Goal: Task Accomplishment & Management: Manage account settings

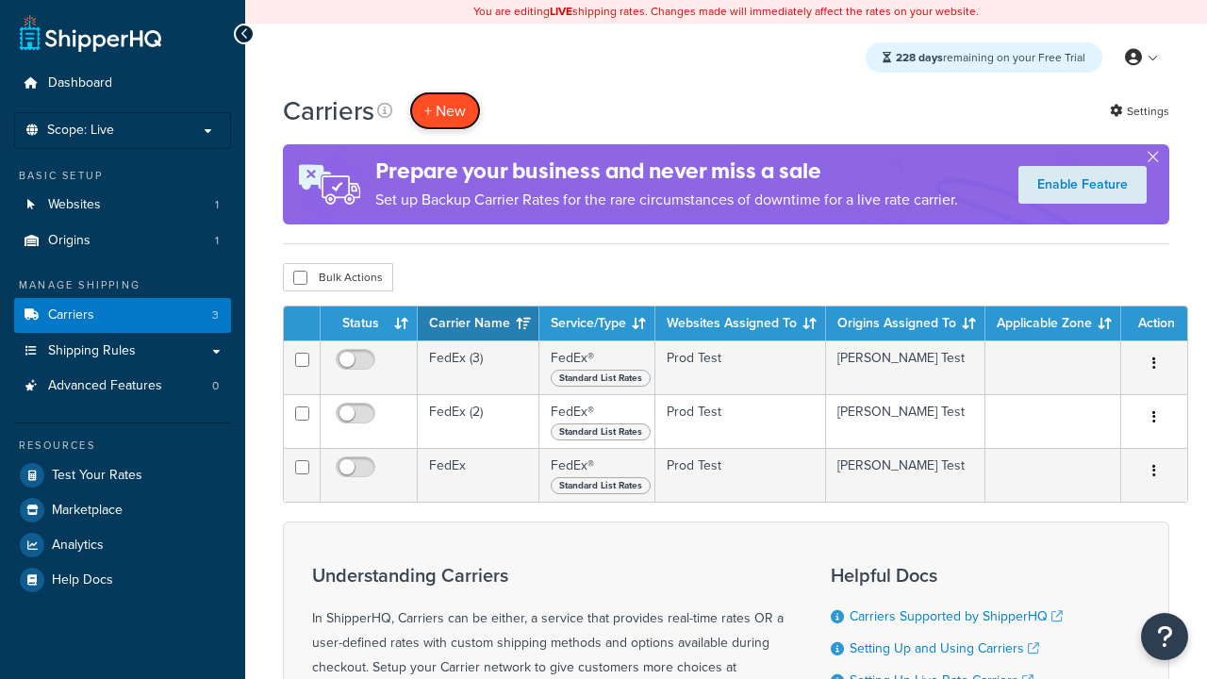
click at [445, 110] on button "+ New" at bounding box center [445, 110] width 72 height 39
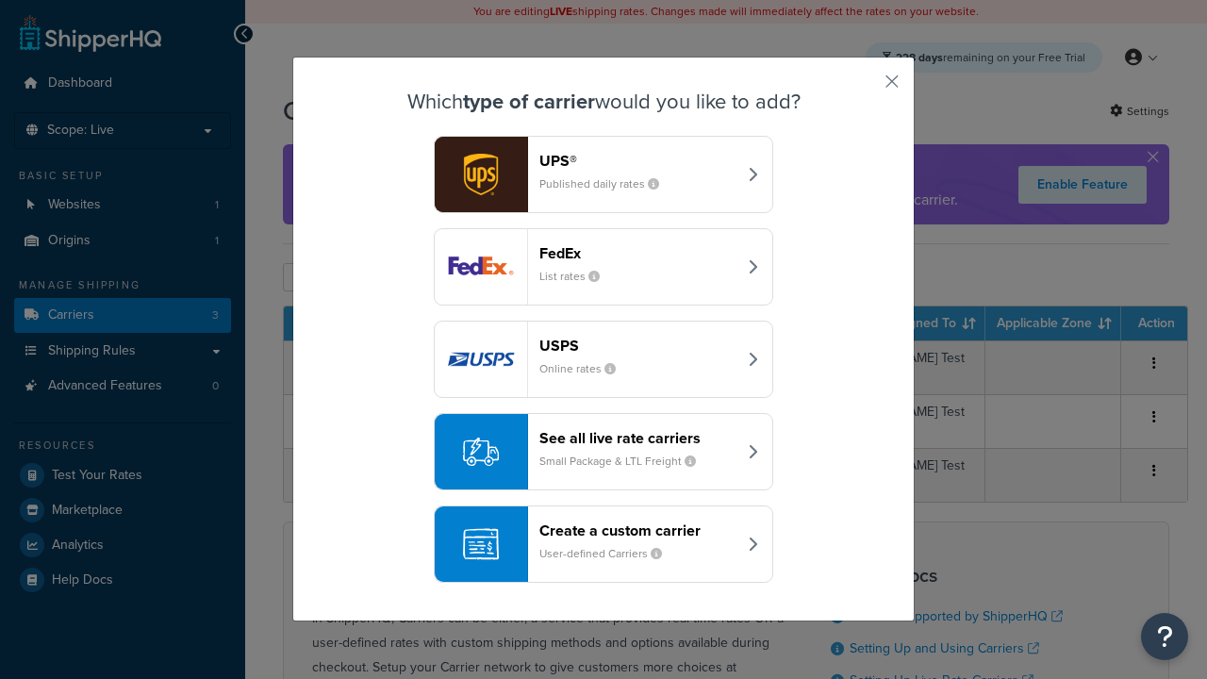
click at [603, 267] on div "FedEx List rates" at bounding box center [637, 266] width 197 height 45
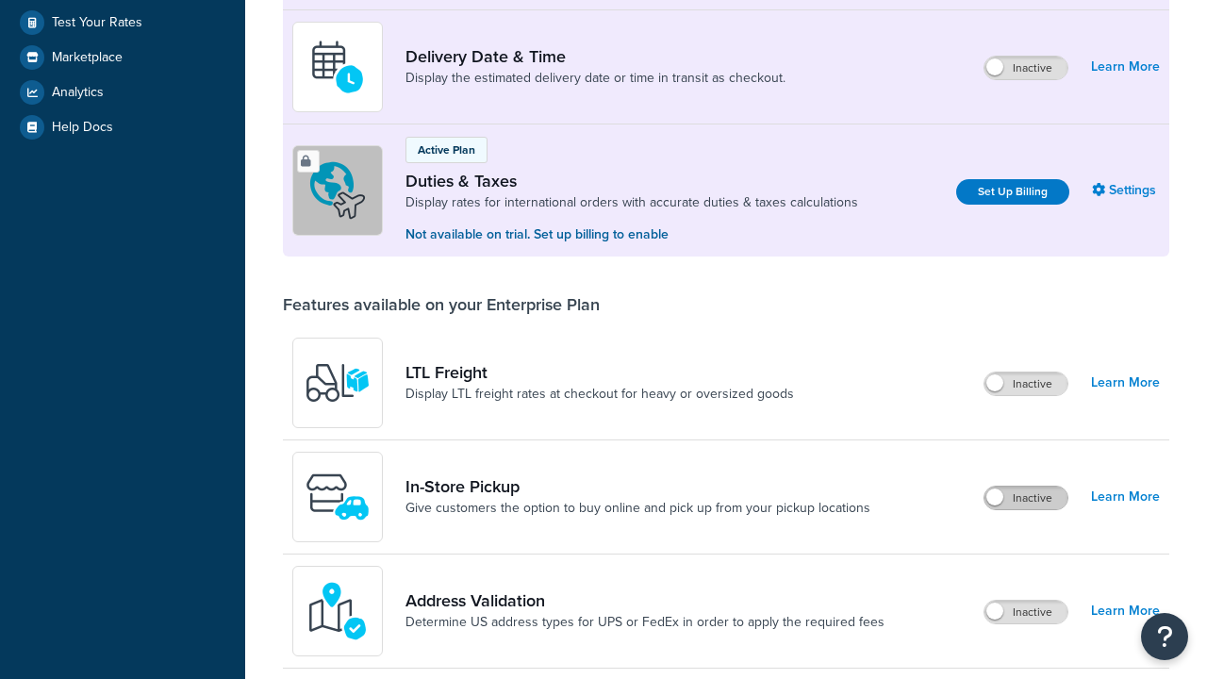
click at [1026, 509] on label "Inactive" at bounding box center [1025, 497] width 83 height 23
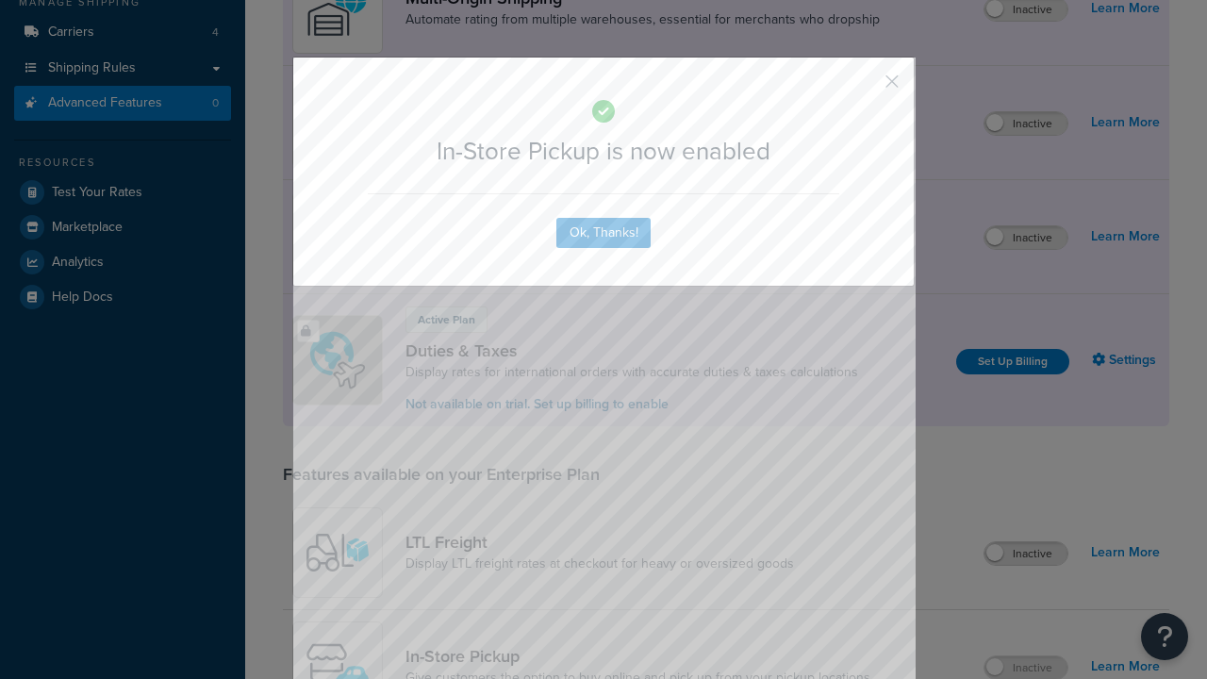
scroll to position [319, 0]
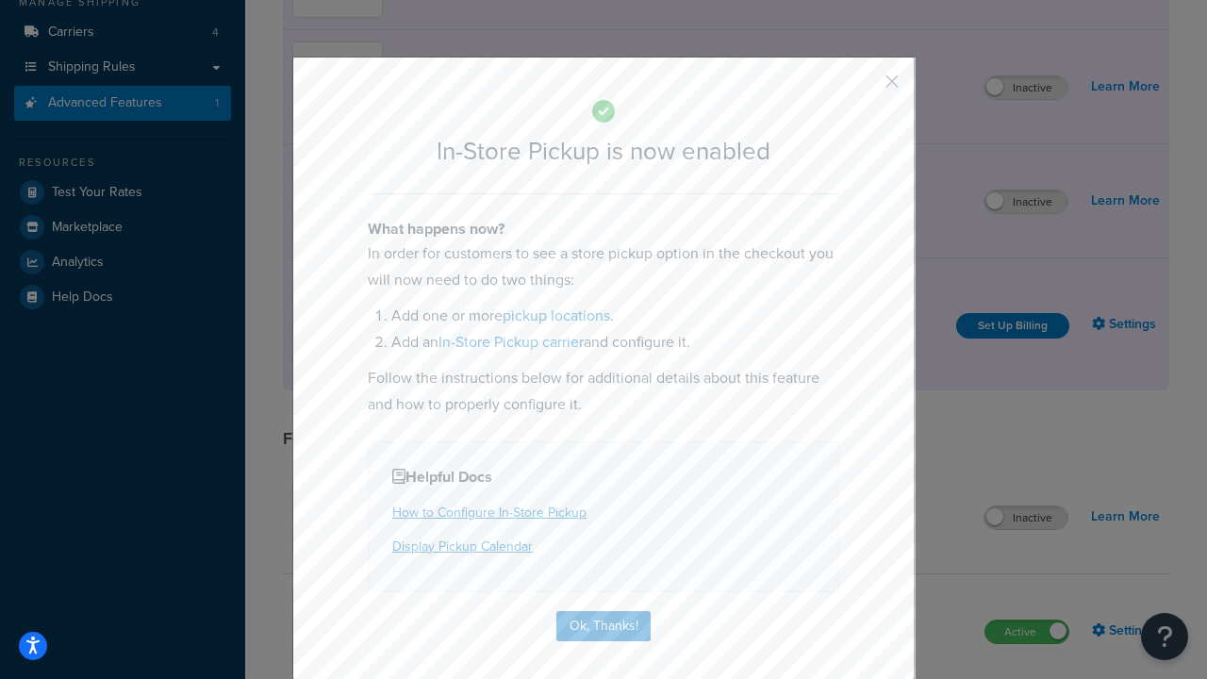
click at [863, 88] on button "button" at bounding box center [864, 88] width 5 height 5
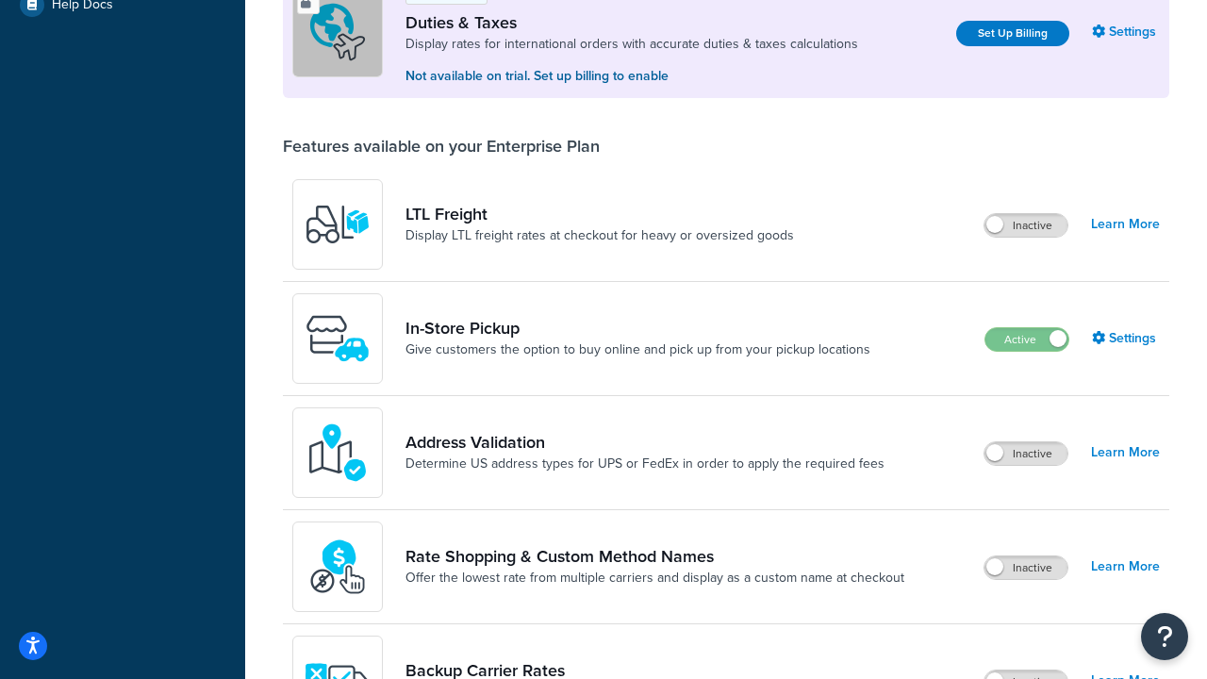
scroll to position [575, 0]
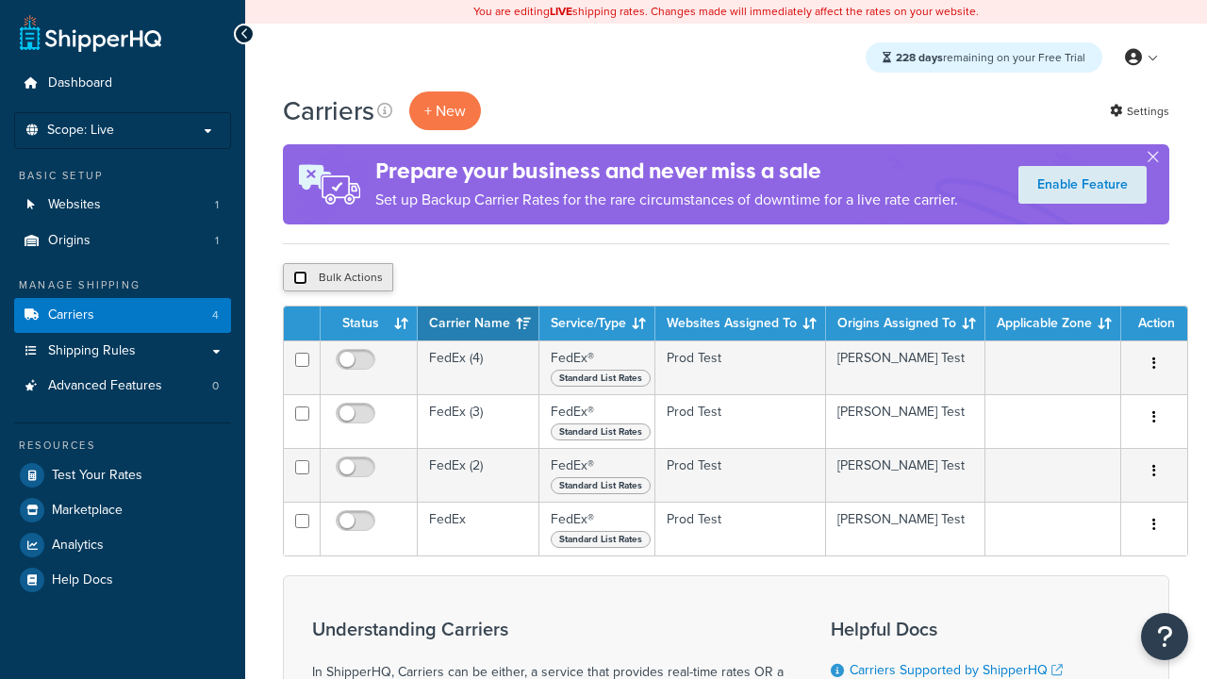
click at [300, 278] on input "checkbox" at bounding box center [300, 278] width 14 height 14
checkbox input "true"
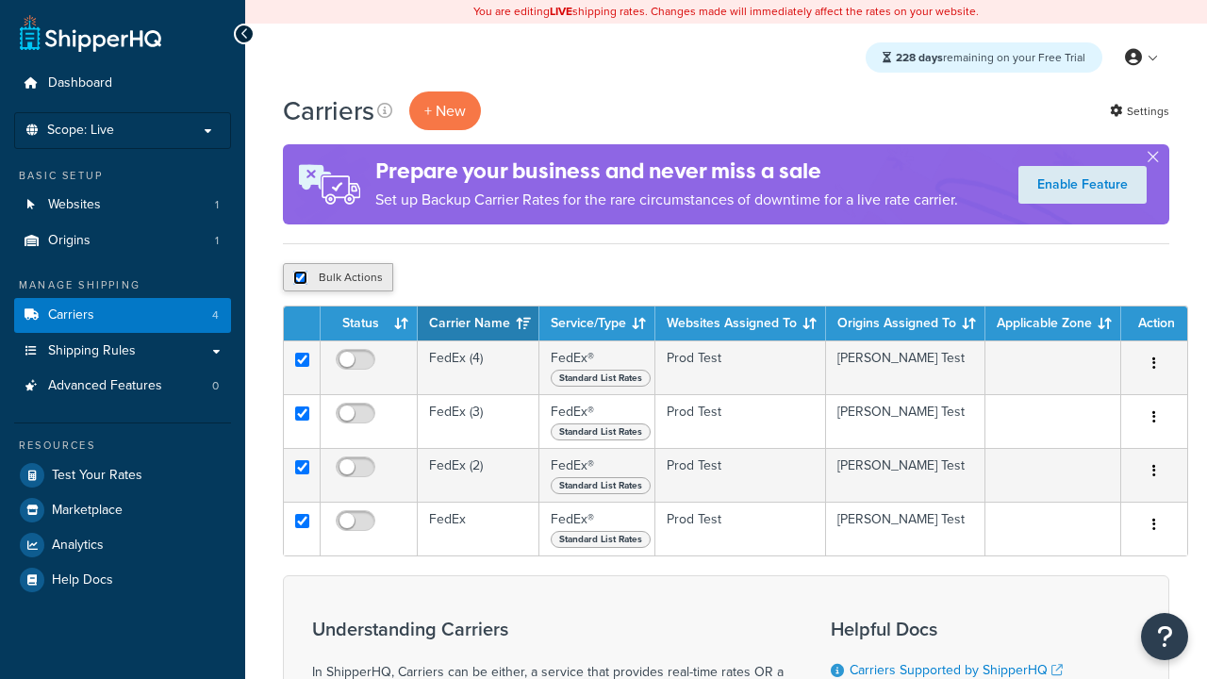
checkbox input "true"
click at [507, 278] on button "Delete" at bounding box center [502, 277] width 65 height 28
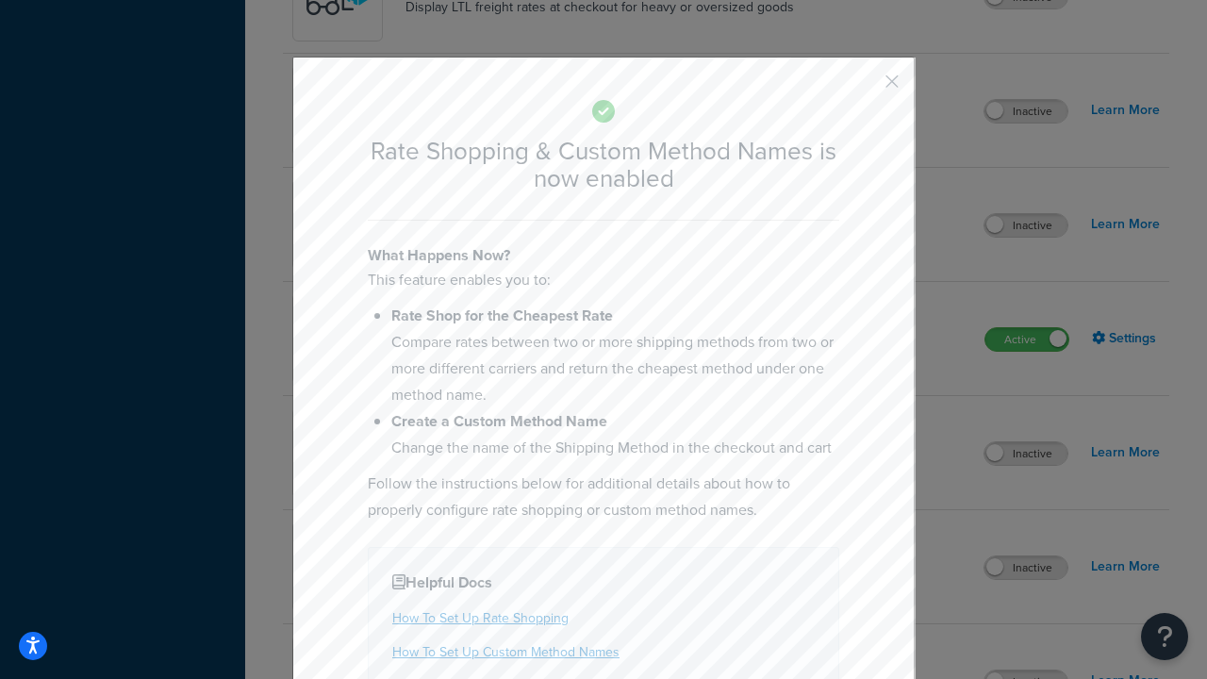
click at [863, 86] on button "button" at bounding box center [864, 88] width 5 height 5
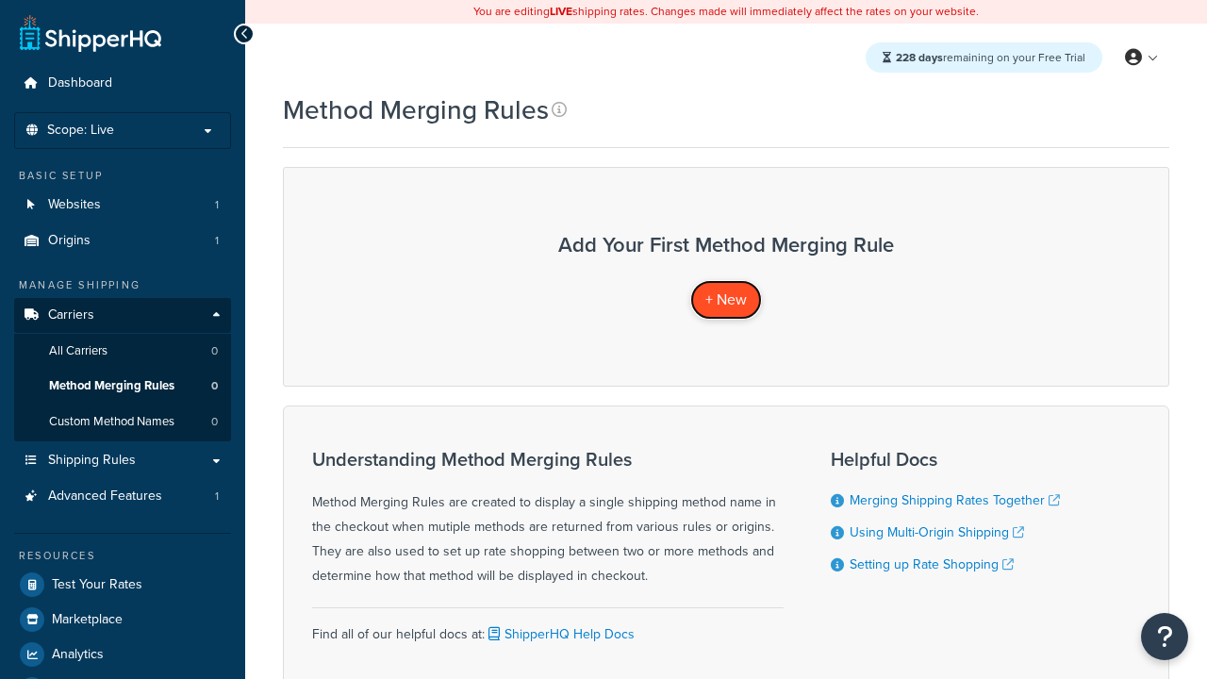
click at [726, 299] on span "+ New" at bounding box center [725, 299] width 41 height 22
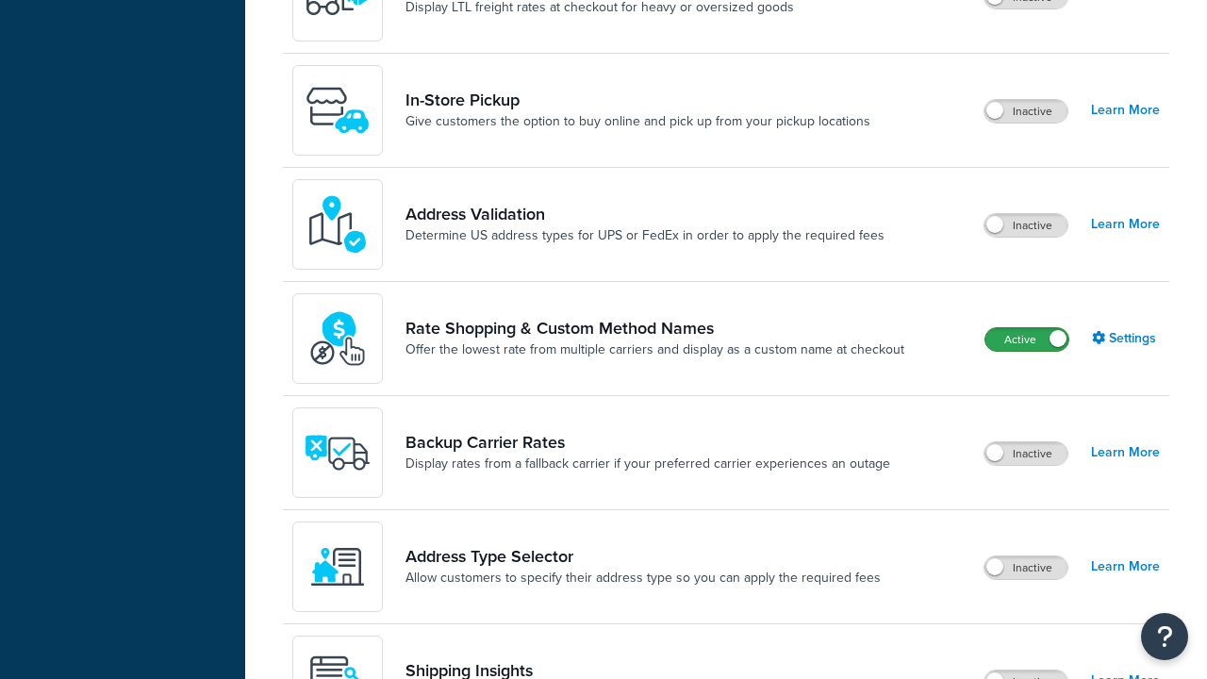
click at [1027, 328] on label "Active" at bounding box center [1026, 339] width 83 height 23
